Goal: Browse casually

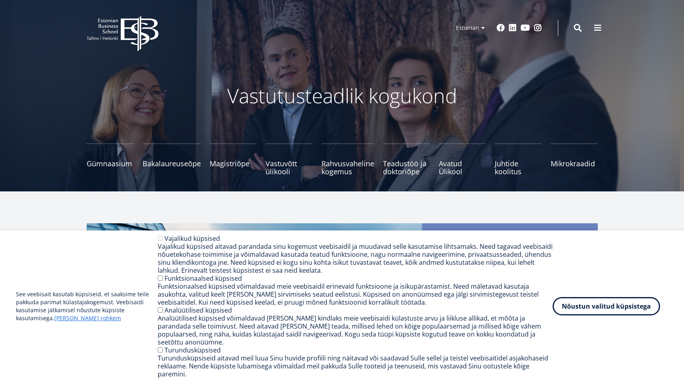
click at [57, 116] on div "Vastutusteadlik kogukond Gümnaasium Tutvu ja registreeru Bakalaureuseõpe Tutvu …" at bounding box center [342, 124] width 575 height 104
click at [593, 314] on button "Nõustun valitud küpsistega" at bounding box center [605, 305] width 107 height 18
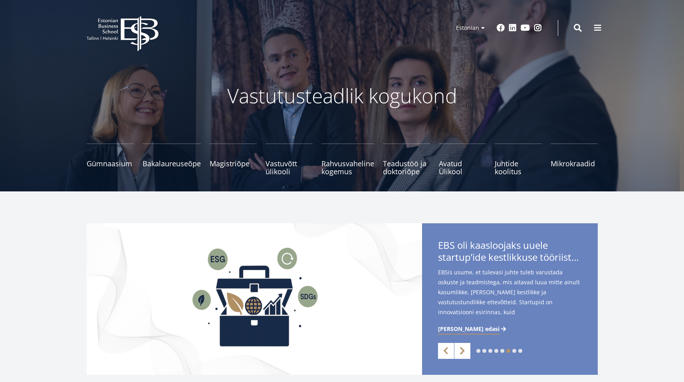
click at [460, 352] on link "Next" at bounding box center [462, 351] width 16 height 16
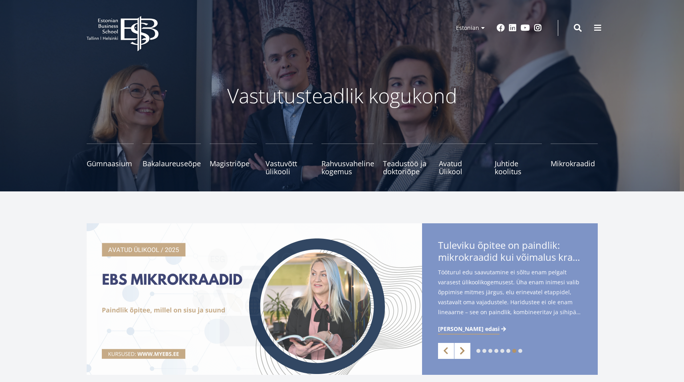
click at [461, 352] on link "Next" at bounding box center [462, 351] width 16 height 16
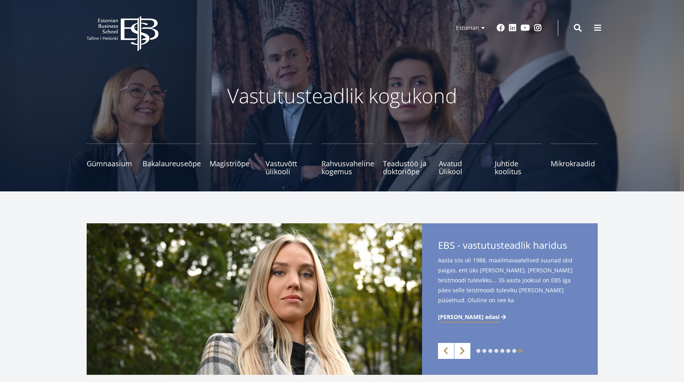
click at [462, 351] on link "Next" at bounding box center [462, 351] width 16 height 16
click at [446, 352] on link "Previous" at bounding box center [446, 351] width 16 height 16
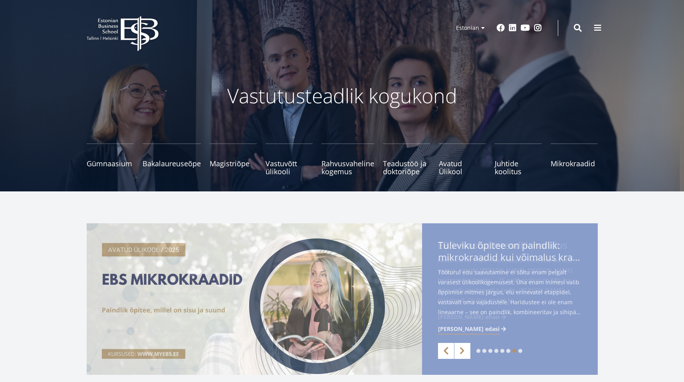
click at [446, 352] on link "Previous" at bounding box center [446, 351] width 16 height 16
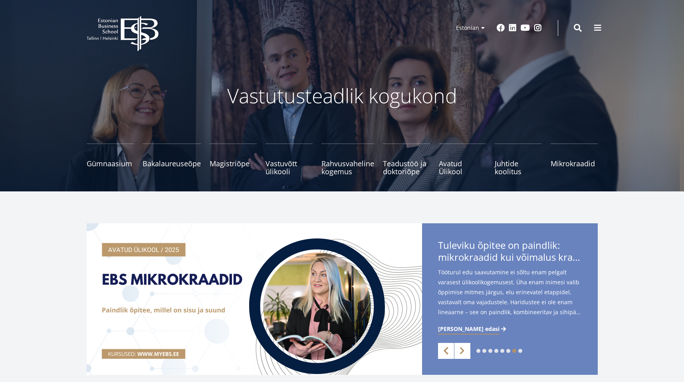
click at [446, 352] on link "Previous" at bounding box center [446, 351] width 16 height 16
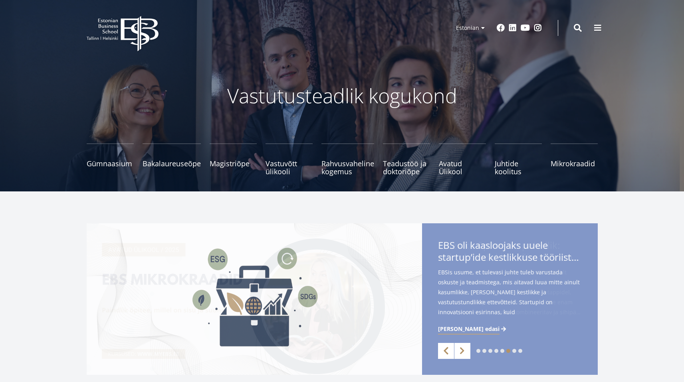
click at [447, 351] on link "Previous" at bounding box center [446, 351] width 16 height 16
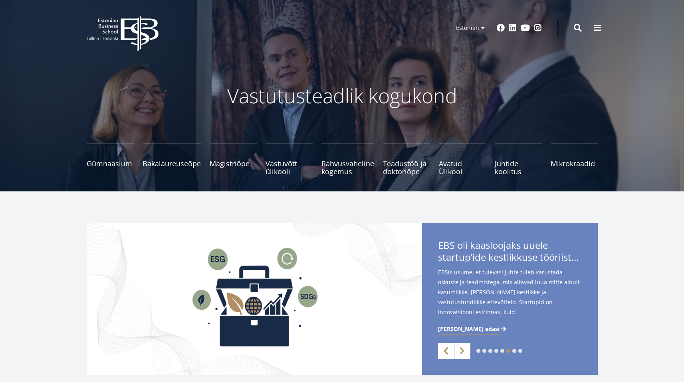
click at [448, 351] on link "Previous" at bounding box center [446, 351] width 16 height 16
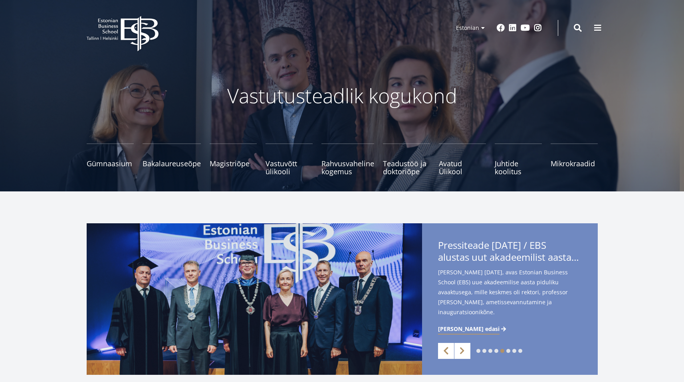
click at [449, 351] on link "Previous" at bounding box center [446, 351] width 16 height 16
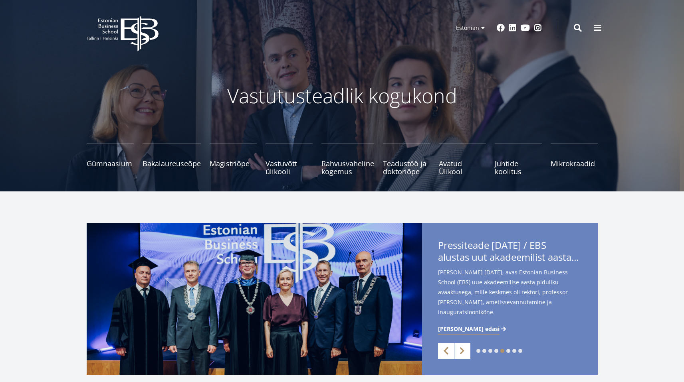
click at [446, 352] on link "Previous" at bounding box center [446, 351] width 16 height 16
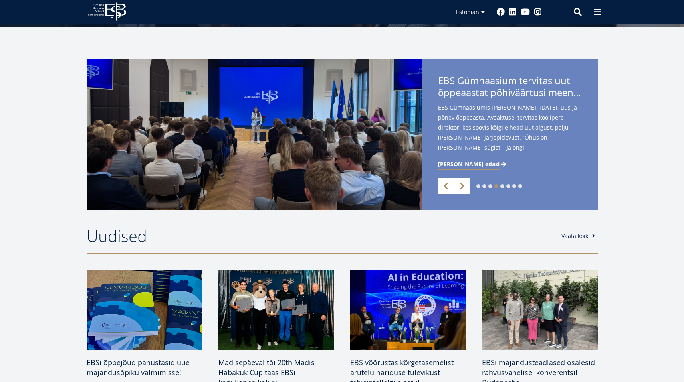
scroll to position [91, 0]
